Goal: Check status: Check status

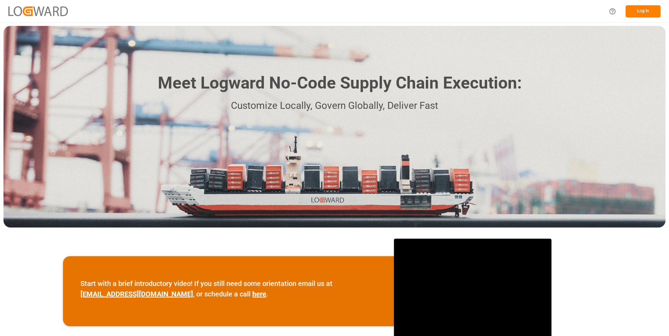
click at [649, 11] on button "Log In" at bounding box center [642, 11] width 35 height 12
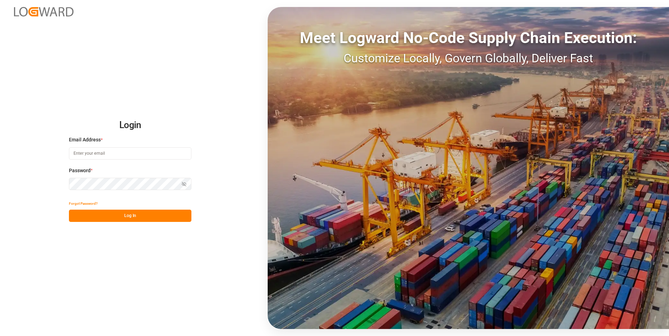
type input "julissa.then@leschaco.com"
click at [141, 216] on button "Log In" at bounding box center [130, 215] width 122 height 12
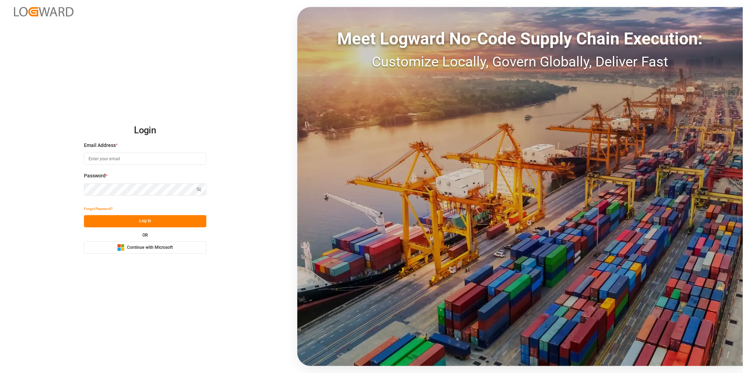
type input "[PERSON_NAME][EMAIL_ADDRESS][DOMAIN_NAME]"
click at [162, 220] on button "Log In" at bounding box center [145, 221] width 122 height 12
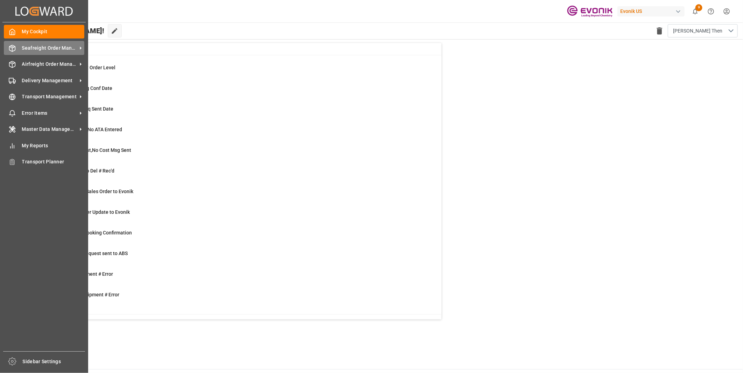
click at [17, 50] on div "Seafreight Order Management Seafreight Order Management" at bounding box center [44, 48] width 80 height 14
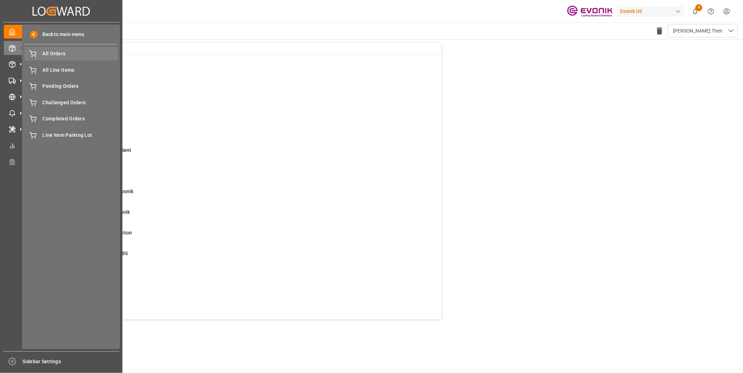
click at [53, 57] on span "All Orders" at bounding box center [80, 53] width 75 height 7
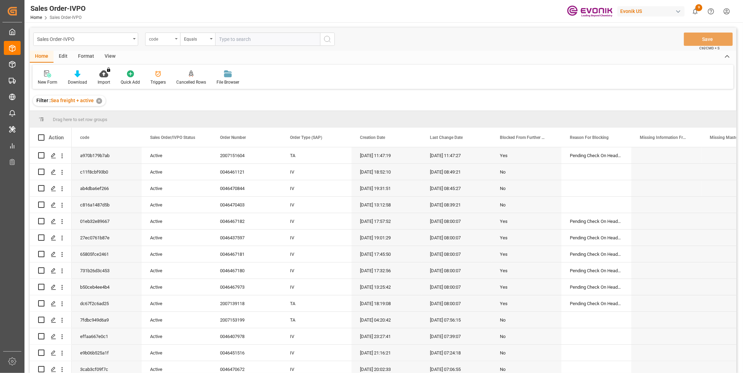
click at [165, 40] on div "code" at bounding box center [161, 38] width 24 height 8
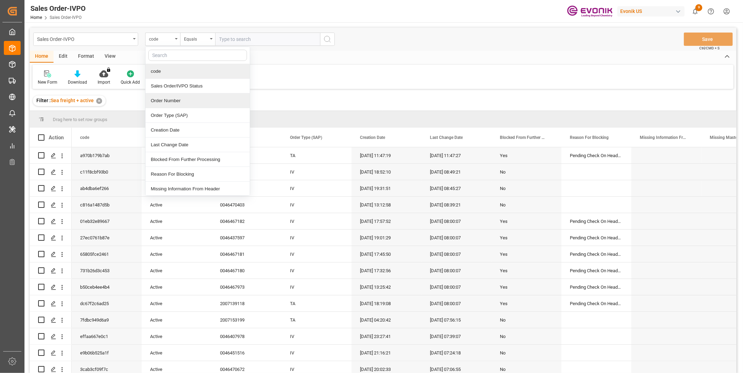
click at [170, 99] on div "Order Number" at bounding box center [197, 100] width 104 height 15
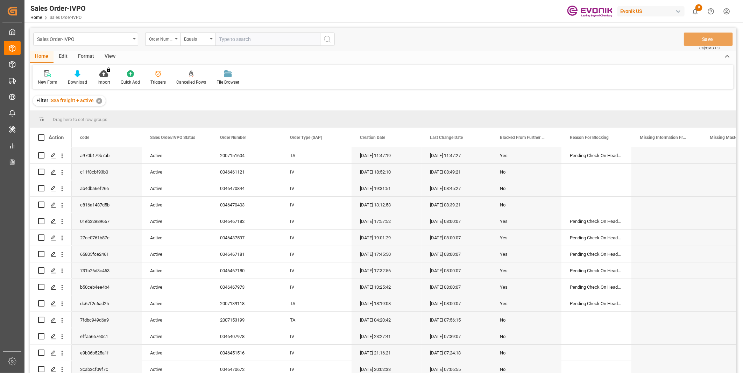
click at [223, 38] on input "text" at bounding box center [267, 39] width 105 height 13
paste input "2007006584"
type input "2007006584"
click at [324, 43] on button "search button" at bounding box center [327, 39] width 15 height 13
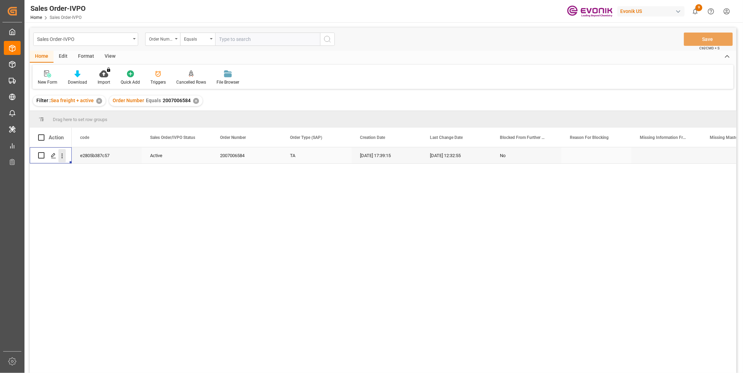
click at [64, 153] on icon "open menu" at bounding box center [61, 155] width 7 height 7
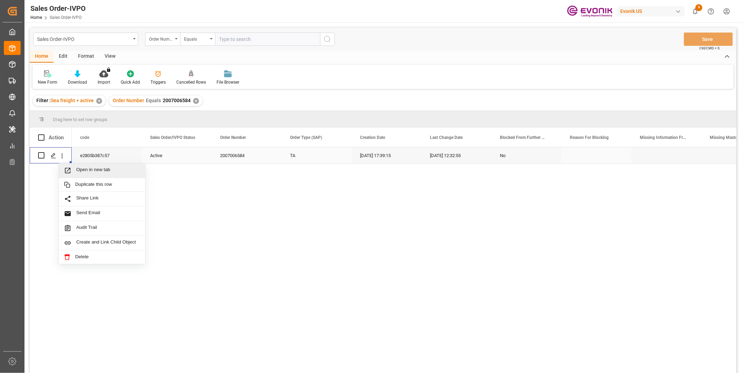
click at [100, 170] on span "Open in new tab" at bounding box center [108, 170] width 64 height 7
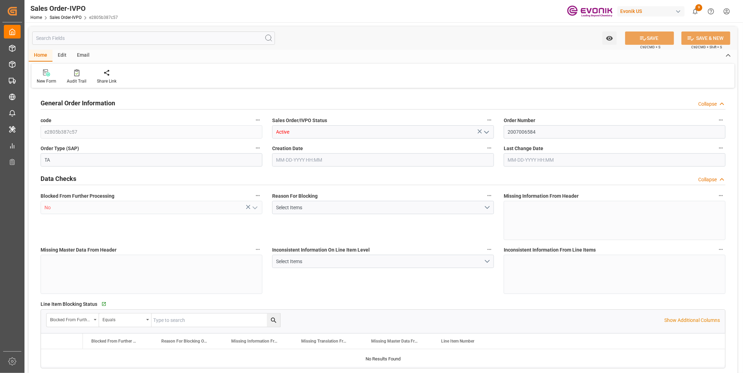
type input "COCTG"
type input "0"
type input "1"
type input "807.2"
type input "05-27-2025 17:39"
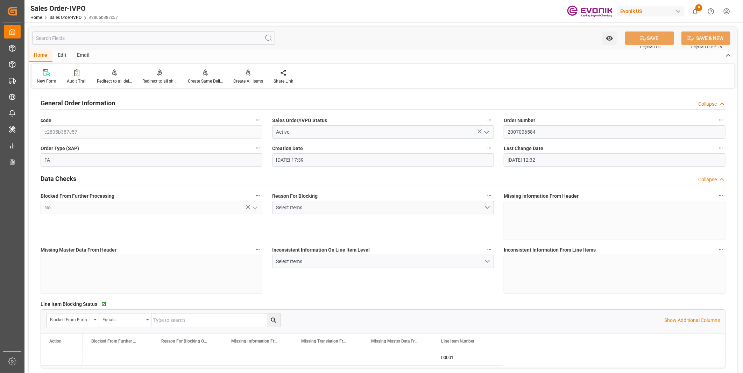
type input "07-02-2025 12:32"
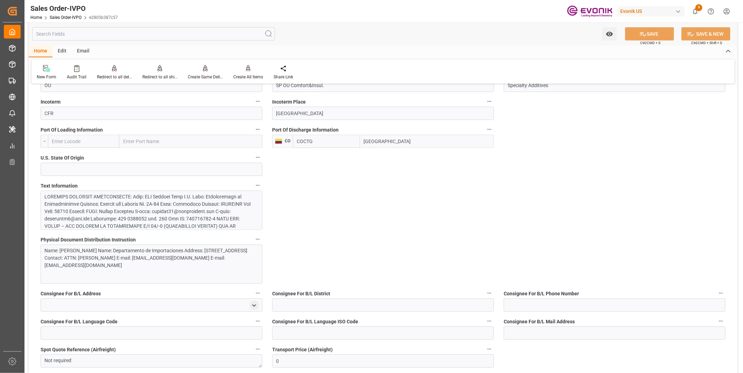
scroll to position [466, 0]
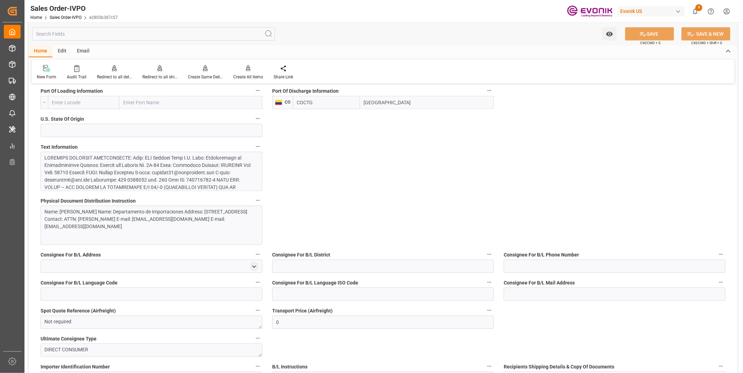
click at [104, 181] on div at bounding box center [148, 249] width 207 height 191
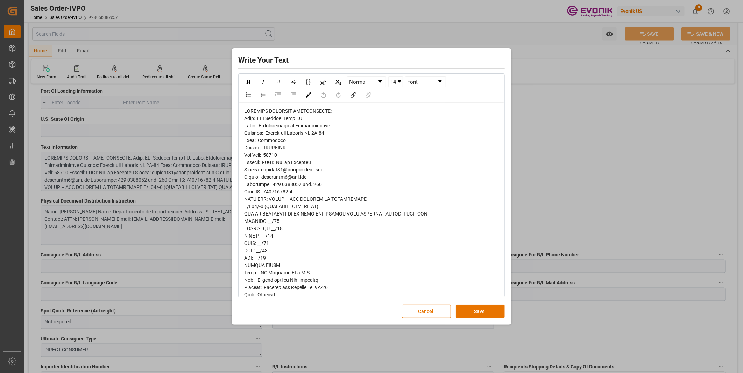
scroll to position [39, 0]
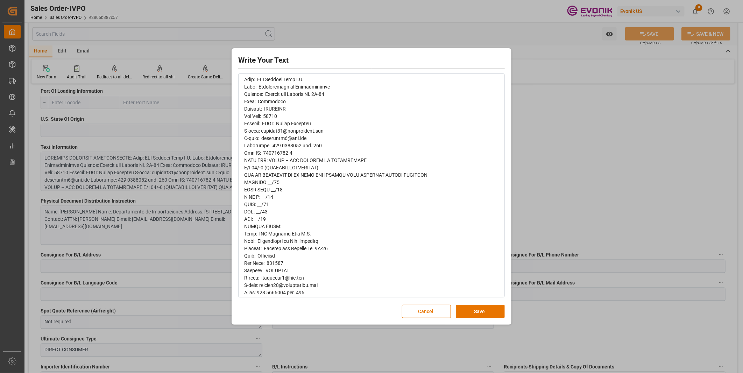
click at [319, 174] on span "rdw-editor" at bounding box center [339, 347] width 191 height 556
click at [304, 181] on div "rdw-editor" at bounding box center [371, 348] width 255 height 558
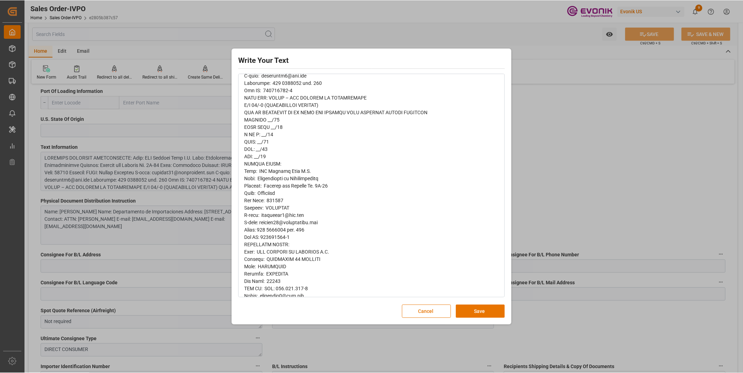
scroll to position [62, 0]
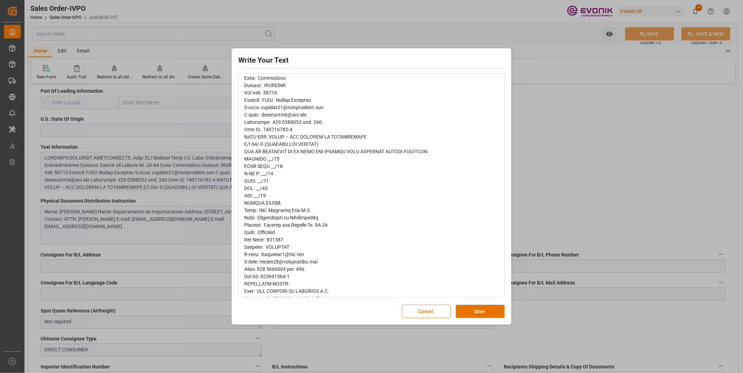
click at [316, 210] on div "rdw-editor" at bounding box center [371, 324] width 255 height 558
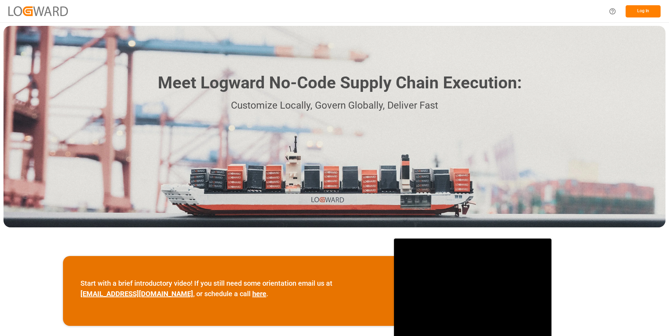
click at [641, 9] on button "Log In" at bounding box center [642, 11] width 35 height 12
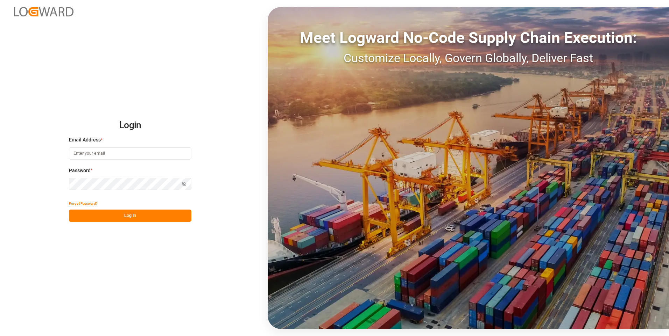
type input "julissa.then@leschaco.com"
click at [142, 216] on button "Log In" at bounding box center [130, 216] width 122 height 12
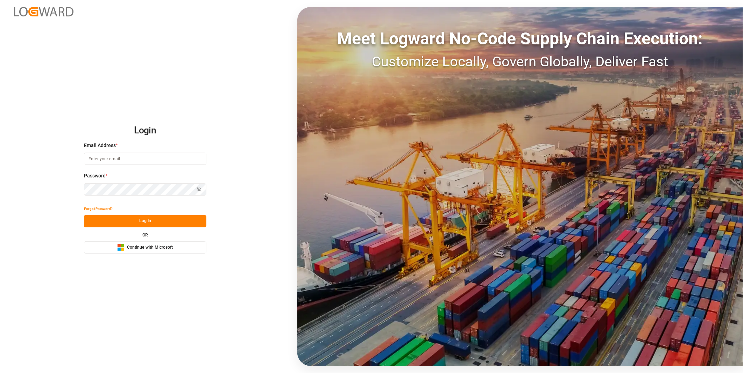
type input "julissa.then@leschaco.com"
click at [128, 224] on button "Log In" at bounding box center [145, 221] width 122 height 12
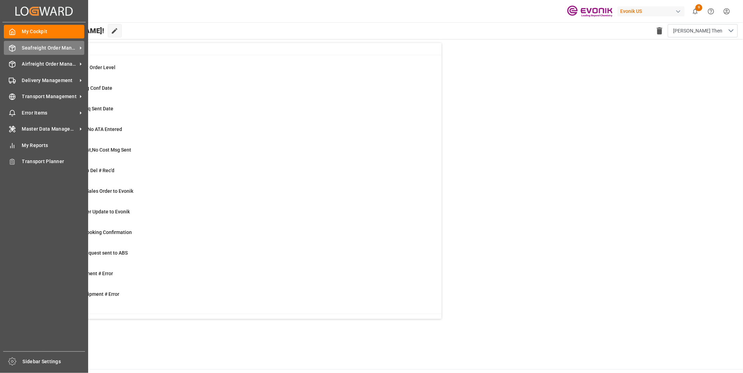
click at [5, 48] on div at bounding box center [10, 47] width 12 height 7
click at [34, 48] on span "Seafreight Order Management" at bounding box center [49, 47] width 55 height 7
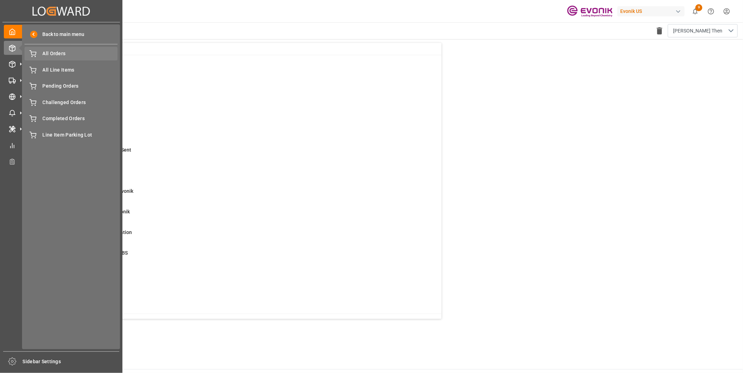
click at [50, 57] on span "All Orders" at bounding box center [80, 53] width 75 height 7
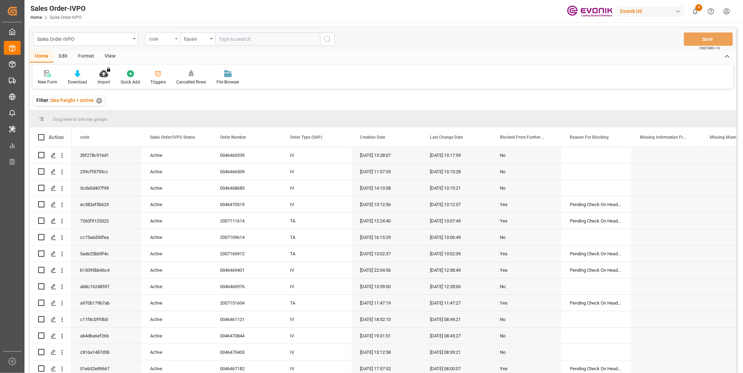
click at [169, 39] on div "code" at bounding box center [161, 38] width 24 height 8
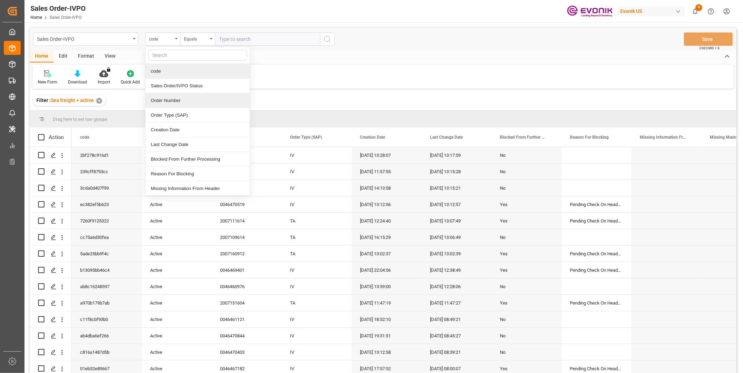
click at [162, 100] on div "Order Number" at bounding box center [197, 100] width 104 height 15
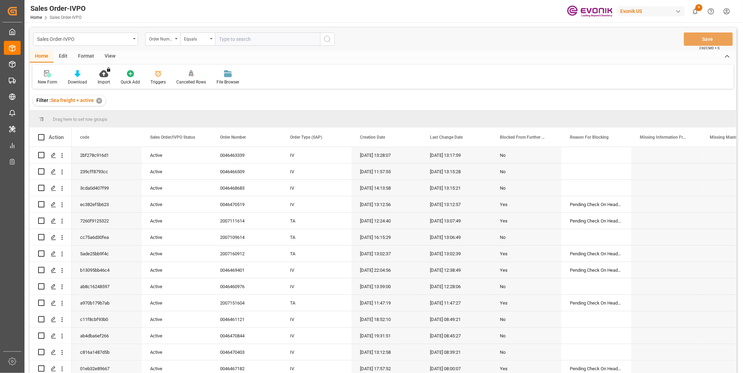
click at [235, 34] on input "text" at bounding box center [267, 39] width 105 height 13
paste input "46457868"
type input "0046457868"
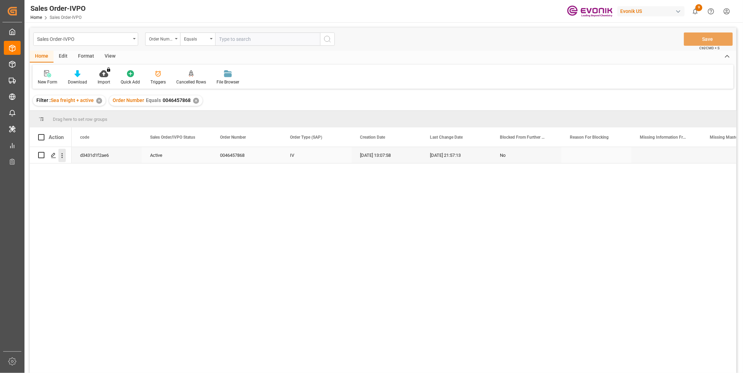
click at [59, 155] on icon "open menu" at bounding box center [61, 155] width 7 height 7
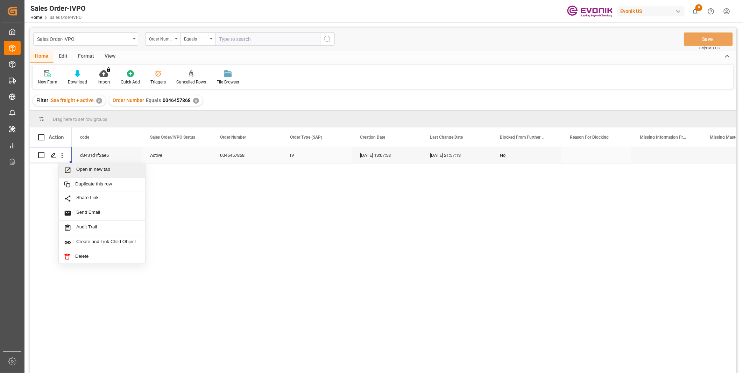
click at [78, 168] on span "Open in new tab" at bounding box center [108, 170] width 64 height 7
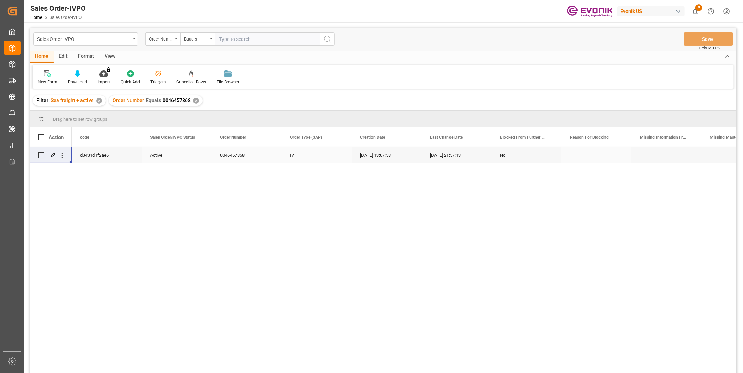
click at [239, 41] on input "text" at bounding box center [267, 39] width 105 height 13
paste input "46456970"
type input "0046456970"
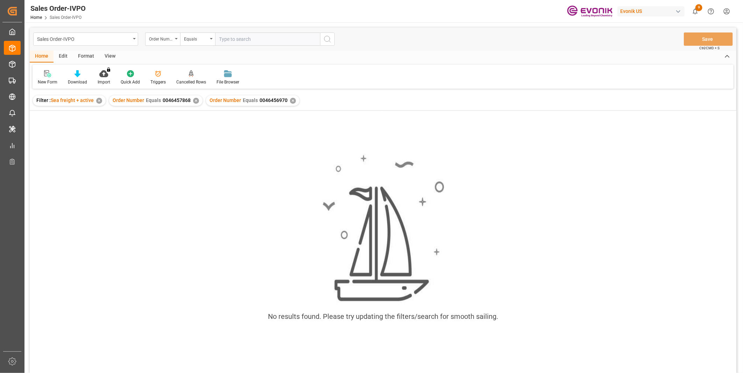
click at [194, 103] on div "✕" at bounding box center [196, 101] width 6 height 6
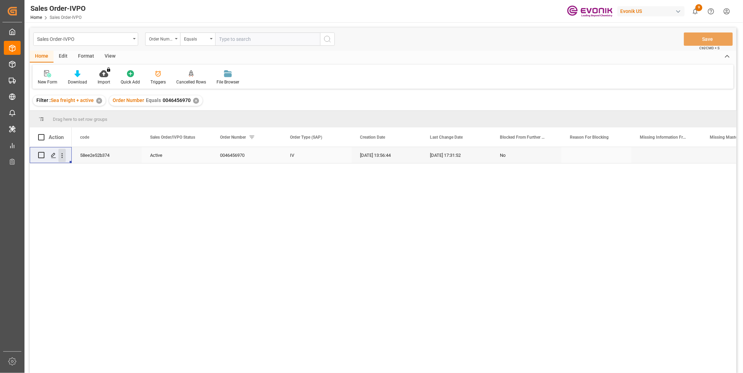
click at [61, 158] on icon "open menu" at bounding box center [61, 155] width 7 height 7
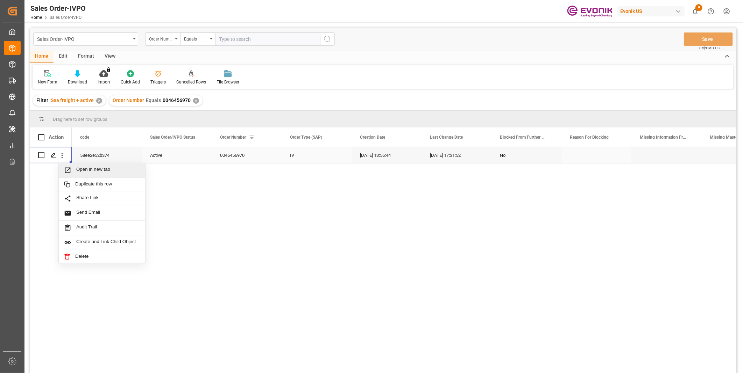
click at [92, 170] on span "Open in new tab" at bounding box center [108, 170] width 64 height 7
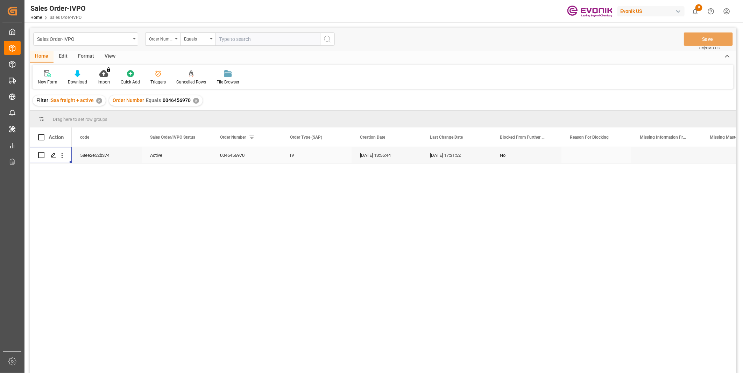
click at [227, 43] on input "text" at bounding box center [267, 39] width 105 height 13
paste input "46460955"
type input "0046460955"
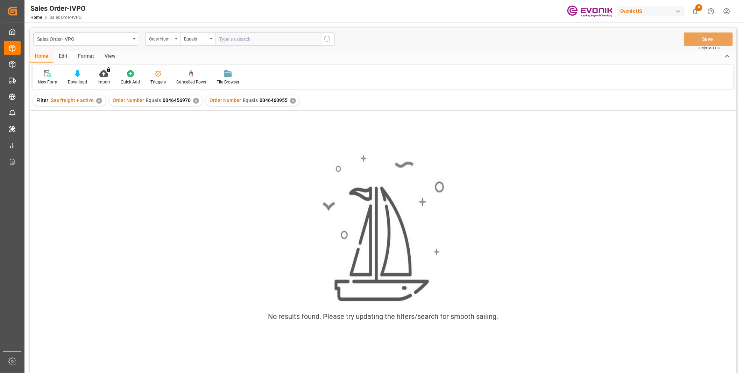
click at [193, 99] on div "✕" at bounding box center [196, 101] width 6 height 6
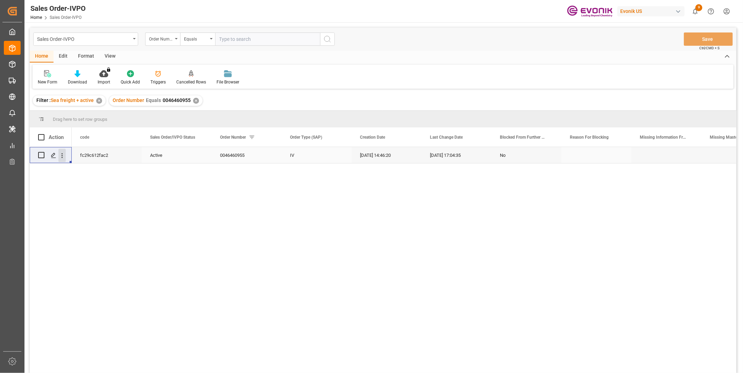
click at [62, 162] on button "open menu" at bounding box center [61, 155] width 7 height 13
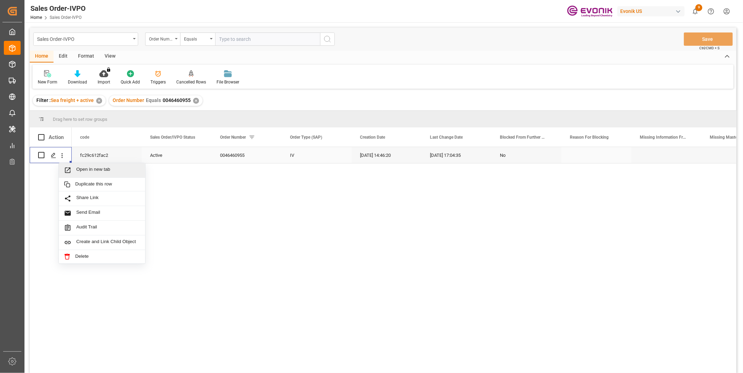
click at [85, 167] on span "Open in new tab" at bounding box center [108, 170] width 64 height 7
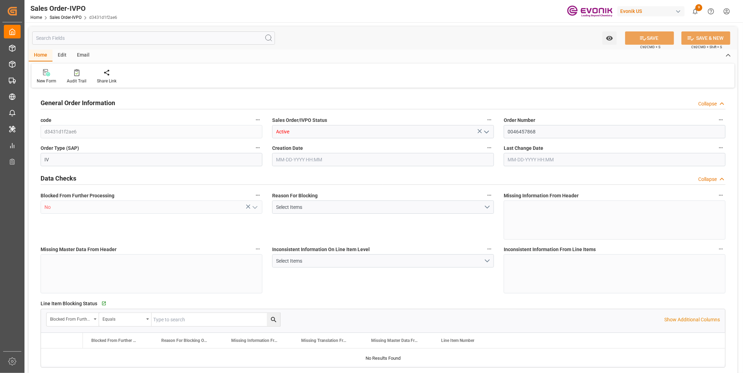
type input "CNSHA"
type input "0"
type input "1"
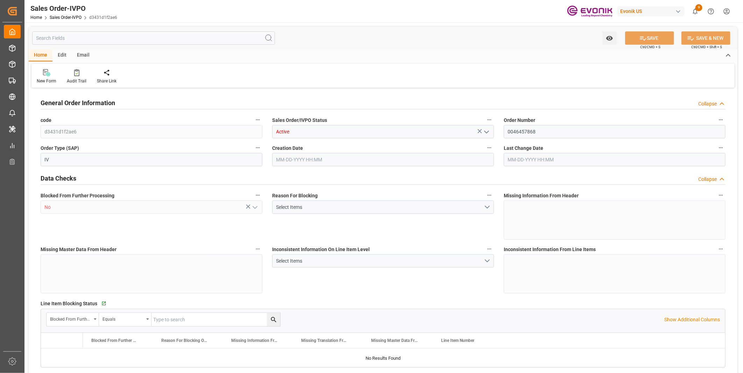
type input "14406.4"
type input "22.0647"
type input "17000"
type input "30"
type input "[DATE] 13:07"
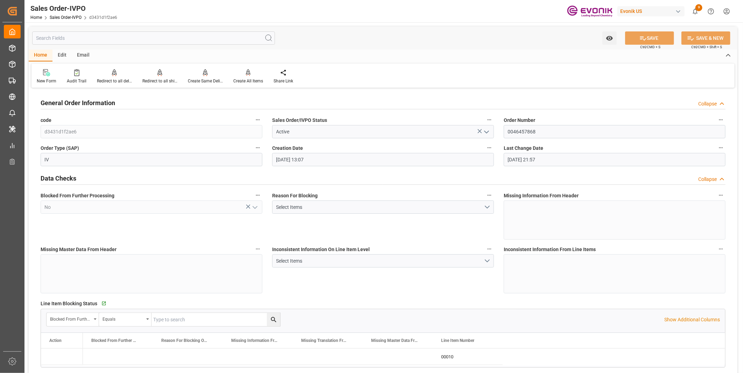
type input "[DATE] 21:57"
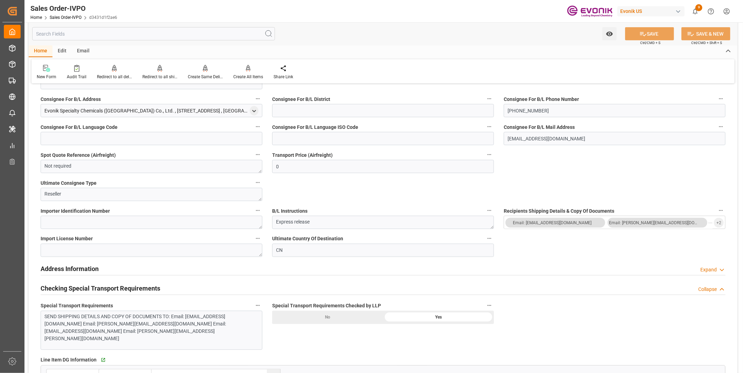
scroll to position [738, 0]
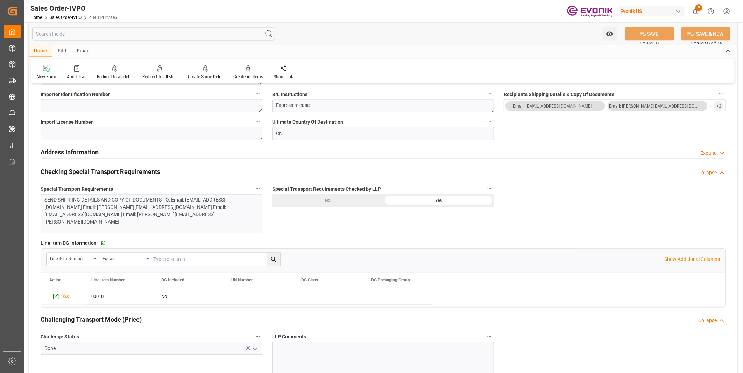
click at [93, 37] on input "text" at bounding box center [153, 33] width 243 height 13
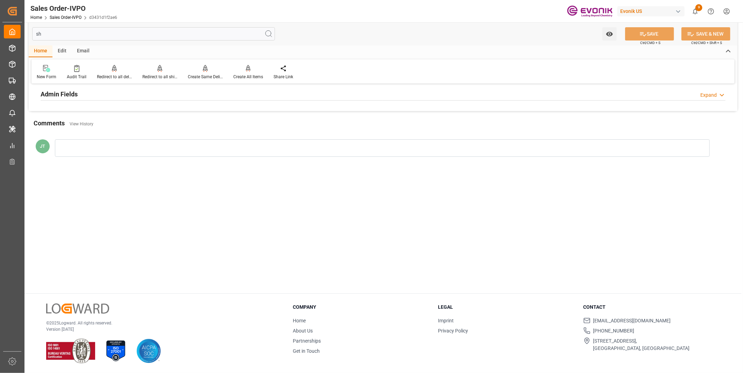
scroll to position [54, 0]
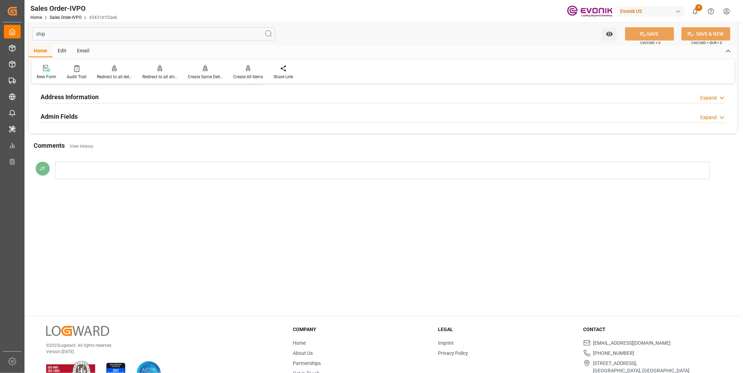
type input "ship"
click at [107, 94] on div "Address Information Expand" at bounding box center [383, 96] width 685 height 13
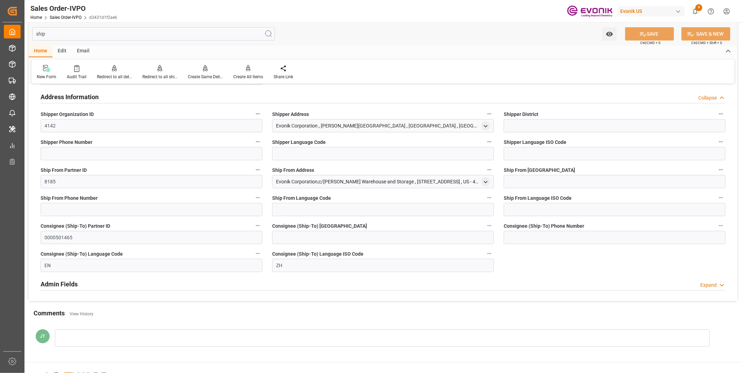
scroll to position [92, 0]
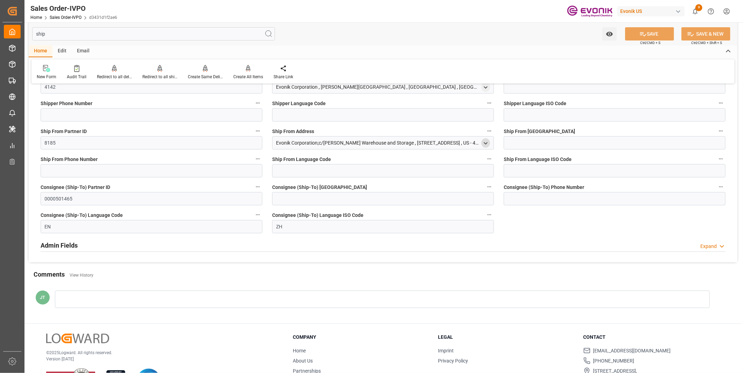
click at [484, 142] on icon "open menu" at bounding box center [486, 144] width 6 height 6
drag, startPoint x: 403, startPoint y: 178, endPoint x: 270, endPoint y: 178, distance: 132.2
click at [270, 178] on div "Order Information Collapse Recipients Shipping Details & Copy Of Documents Emai…" at bounding box center [383, 130] width 709 height 265
drag, startPoint x: 326, startPoint y: 191, endPoint x: 271, endPoint y: 191, distance: 54.2
click at [271, 191] on div "Order Information Collapse Recipients Shipping Details & Copy Of Documents Emai…" at bounding box center [383, 130] width 709 height 265
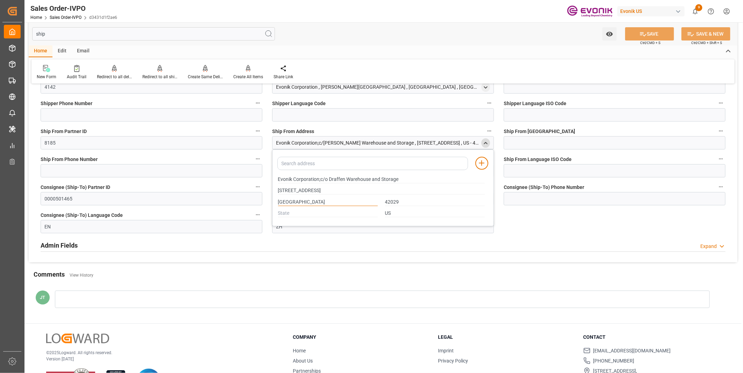
drag, startPoint x: 315, startPoint y: 200, endPoint x: 268, endPoint y: 199, distance: 46.9
click at [268, 199] on div "Order Information Collapse Recipients Shipping Details & Copy Of Documents Emai…" at bounding box center [383, 130] width 709 height 265
drag, startPoint x: 404, startPoint y: 199, endPoint x: 379, endPoint y: 200, distance: 24.9
click at [379, 200] on div "CALVERT CITY 42029" at bounding box center [381, 203] width 214 height 12
click at [410, 199] on input "42029" at bounding box center [435, 203] width 100 height 8
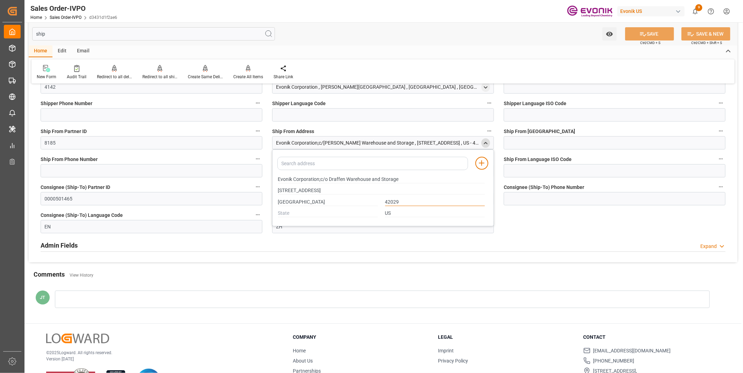
drag, startPoint x: 415, startPoint y: 201, endPoint x: 367, endPoint y: 201, distance: 47.6
click at [367, 201] on div "CALVERT CITY 42029" at bounding box center [381, 203] width 214 height 12
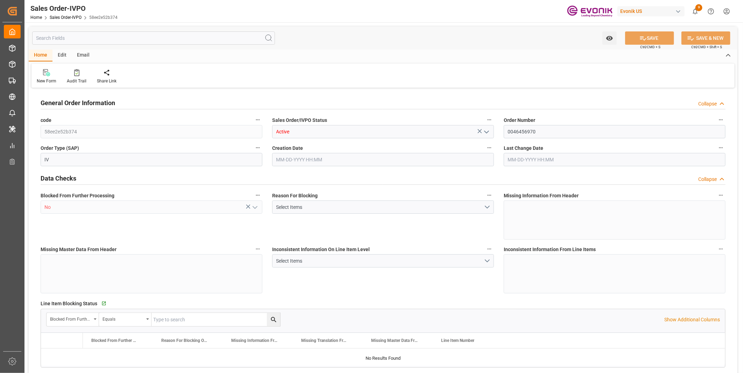
type input "CNSHA"
type input "0"
type input "1"
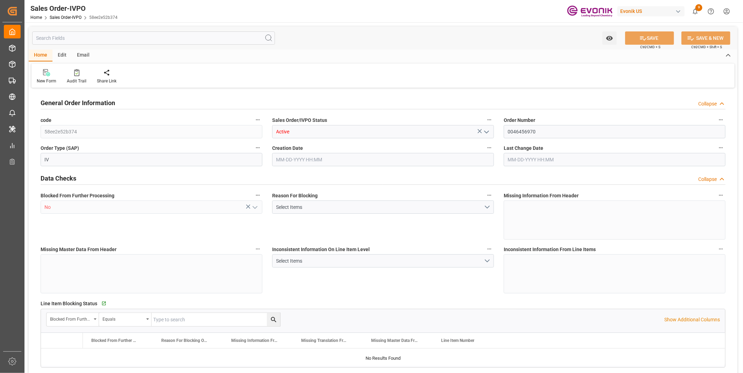
type input "9004"
type input "13.7904"
type input "17000"
type input "30"
type input "06-24-2025 13:56"
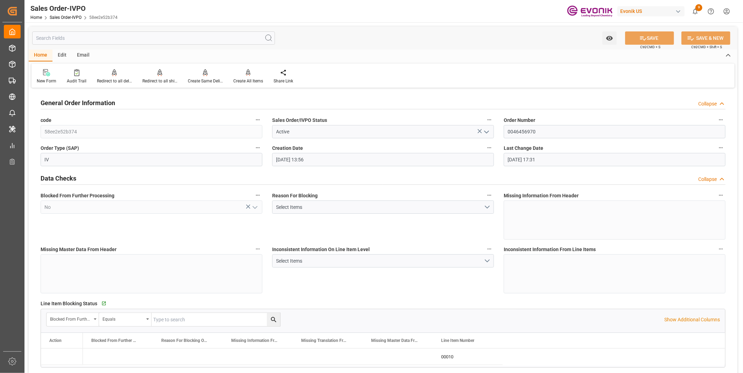
type input "06-25-2025 17:31"
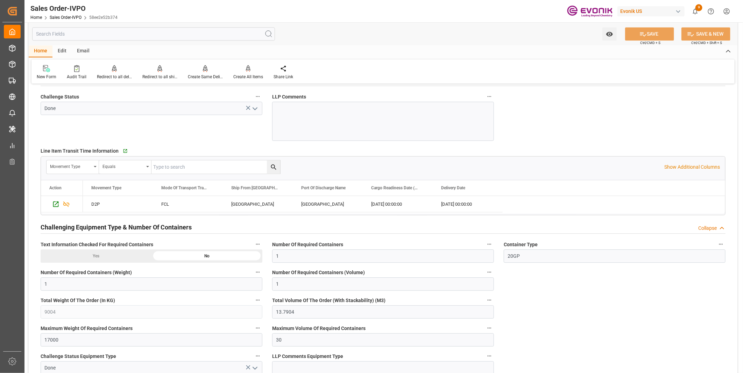
scroll to position [1166, 0]
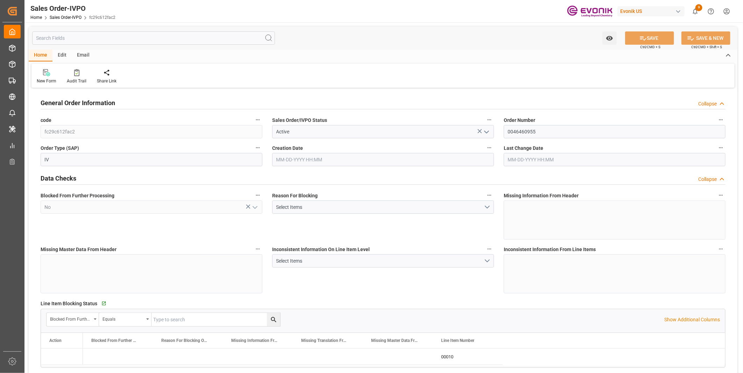
type input "CNSHA"
type input "0"
type input "1"
type input "2"
type input "1"
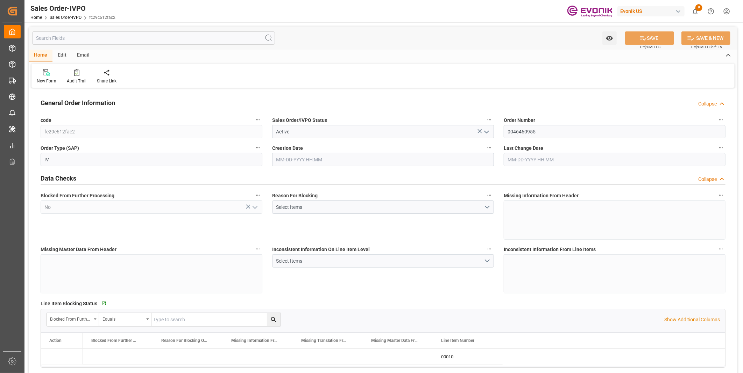
type input "17685.76"
type input "26.264"
type input "17000"
type input "30"
type input "[DATE] 14:46"
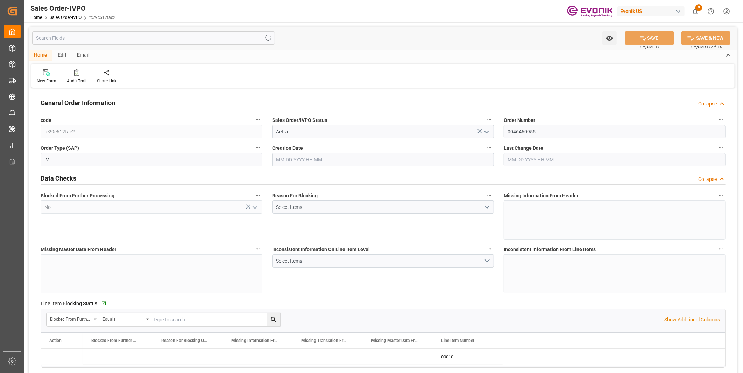
type input "[DATE] 17:04"
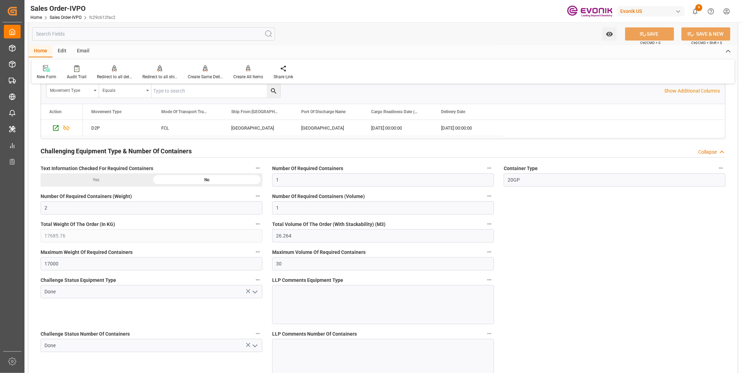
scroll to position [1164, 0]
